Goal: Communication & Community: Answer question/provide support

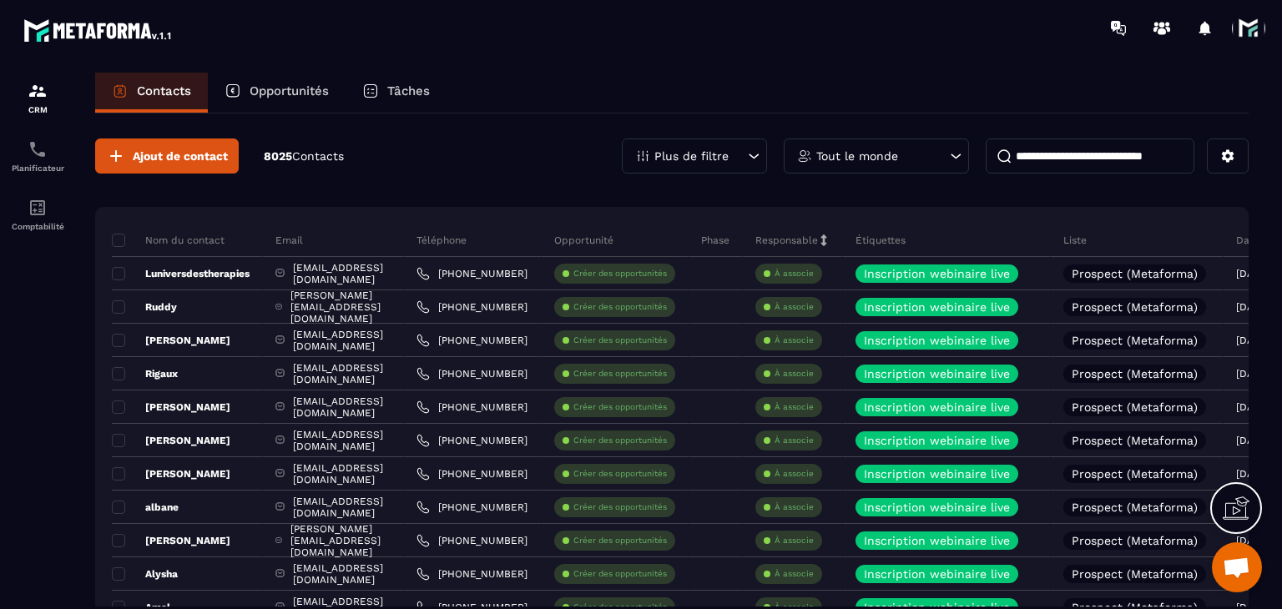
click at [1057, 147] on input at bounding box center [1090, 156] width 209 height 35
paste input "**********"
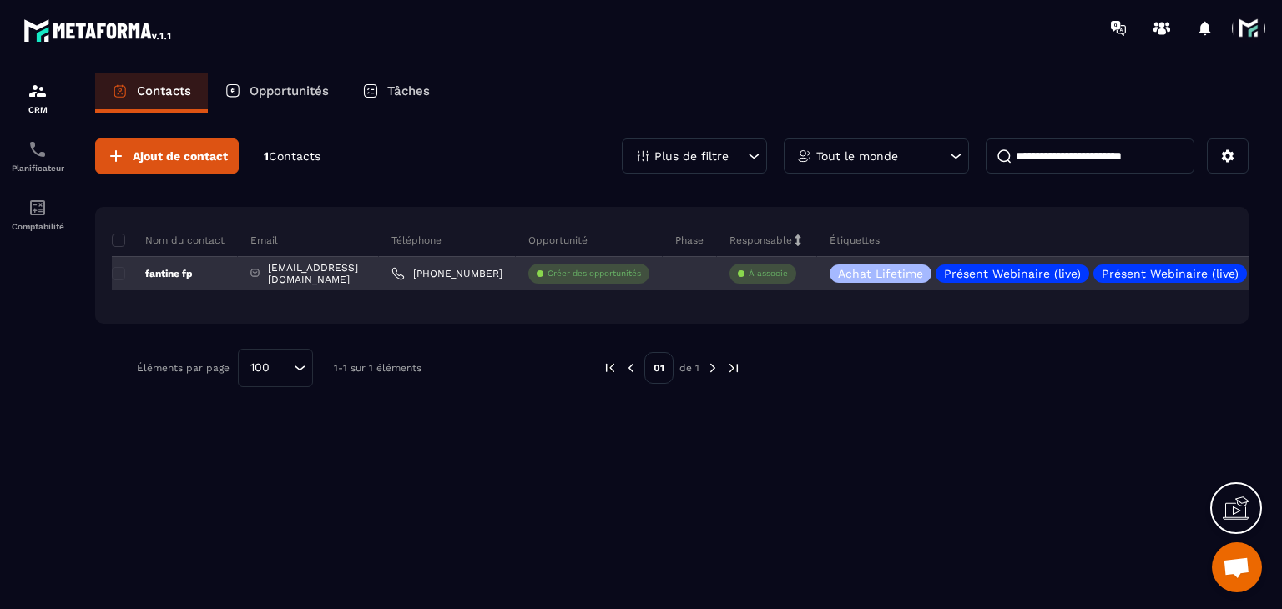
type input "**********"
click at [437, 280] on div "[PHONE_NUMBER]" at bounding box center [447, 273] width 137 height 33
click at [435, 273] on link "[PHONE_NUMBER]" at bounding box center [446, 273] width 111 height 13
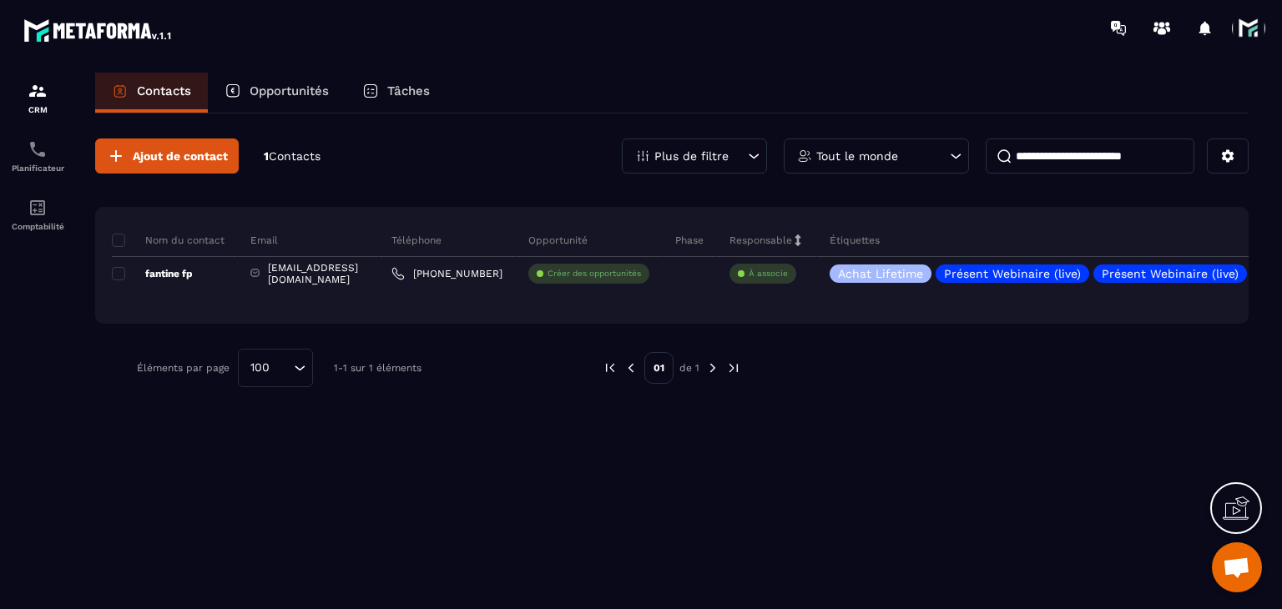
click at [618, 74] on div "Contacts Opportunités Tâches" at bounding box center [671, 93] width 1153 height 40
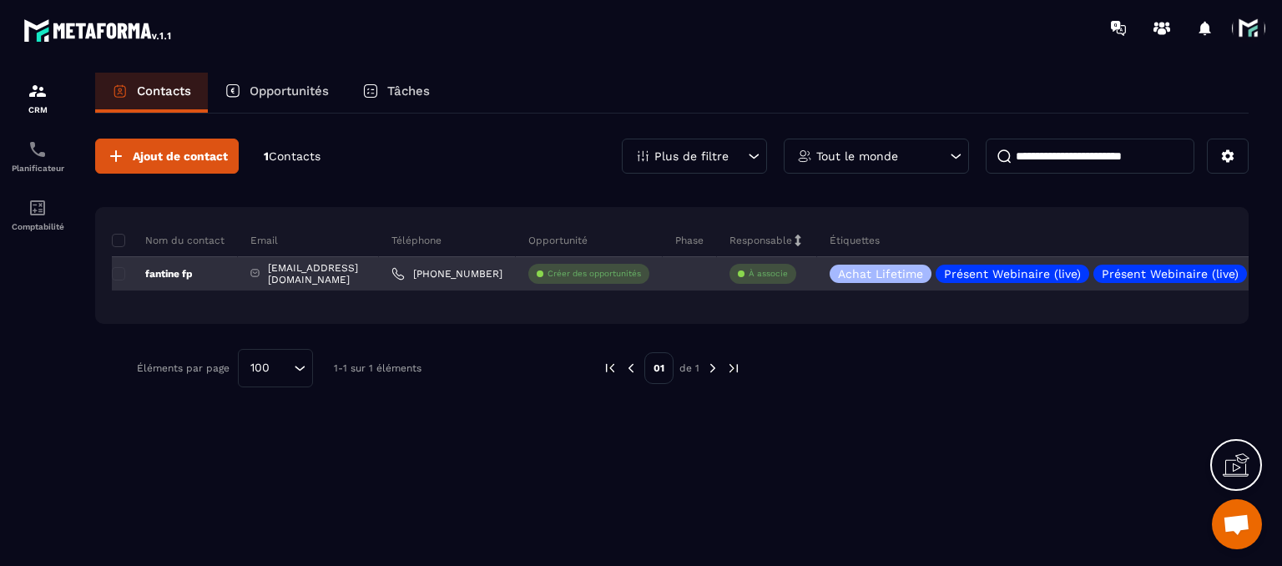
click at [434, 274] on link "[PHONE_NUMBER]" at bounding box center [446, 273] width 111 height 13
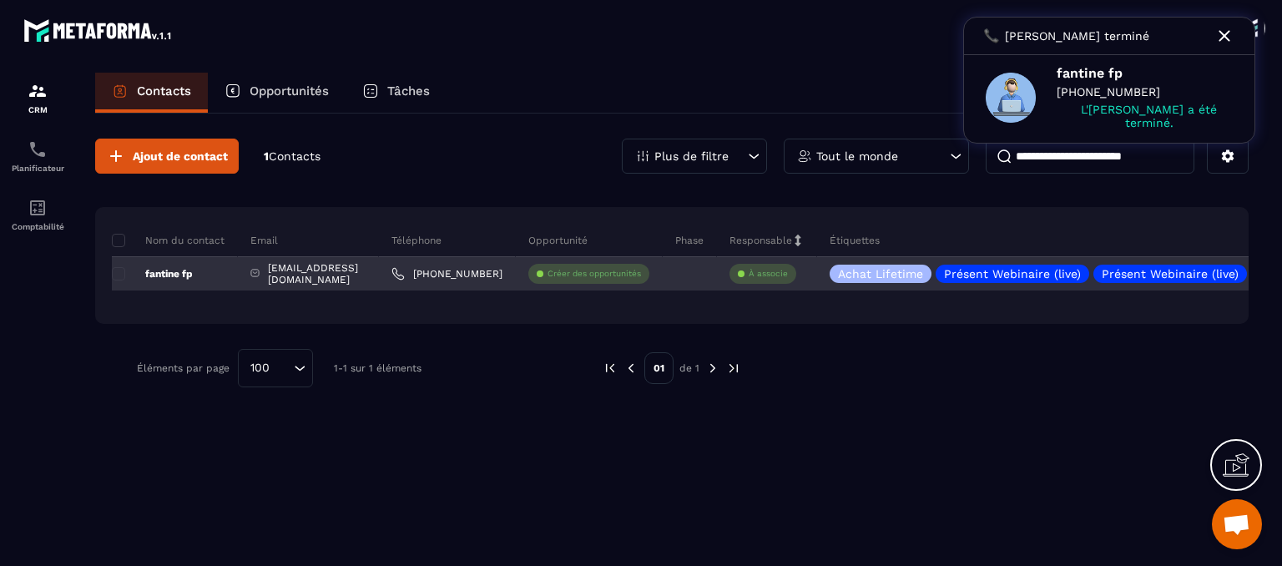
click at [443, 269] on link "[PHONE_NUMBER]" at bounding box center [446, 273] width 111 height 13
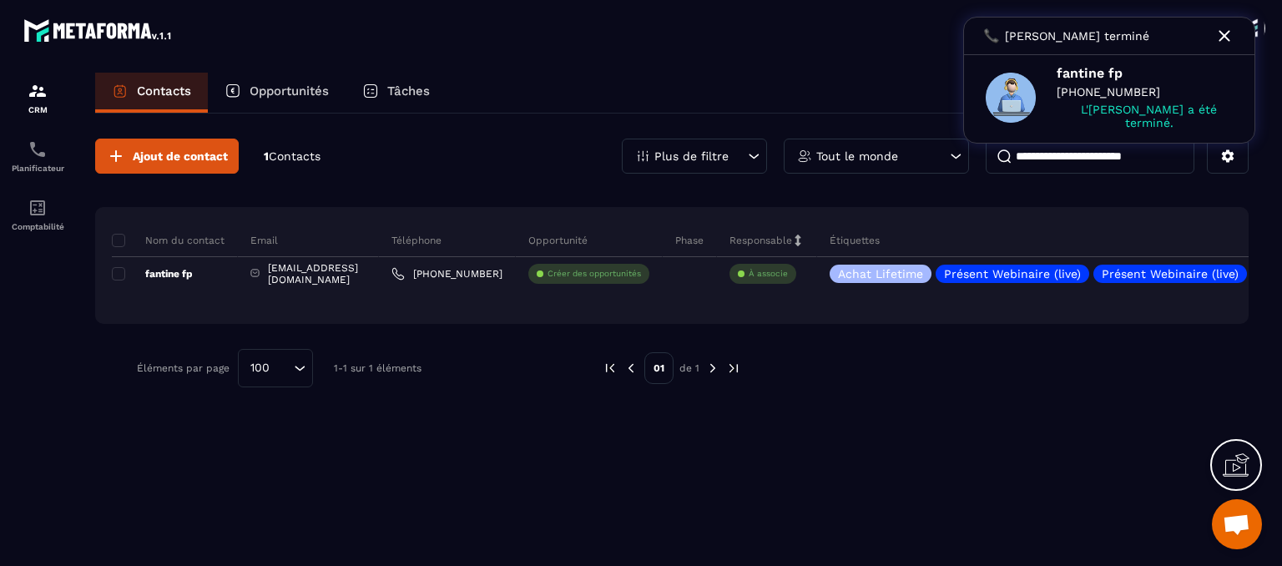
click at [507, 40] on div at bounding box center [739, 28] width 1086 height 56
click at [1229, 43] on icon at bounding box center [1224, 36] width 20 height 20
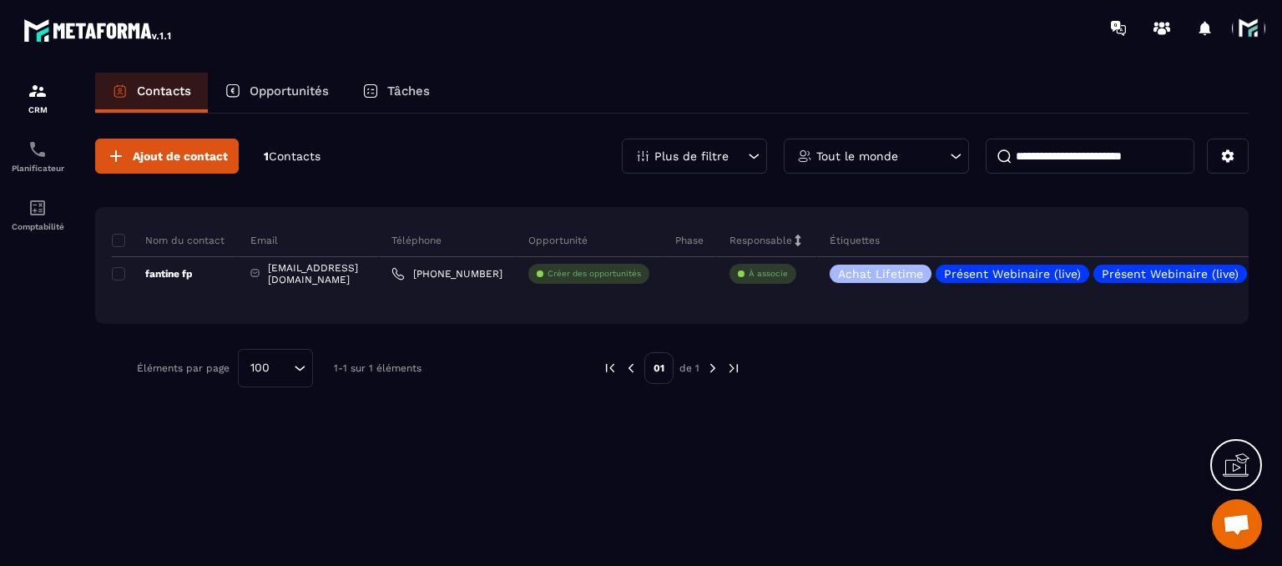
click at [397, 107] on div "Tâches" at bounding box center [396, 93] width 101 height 40
